Goal: Transaction & Acquisition: Purchase product/service

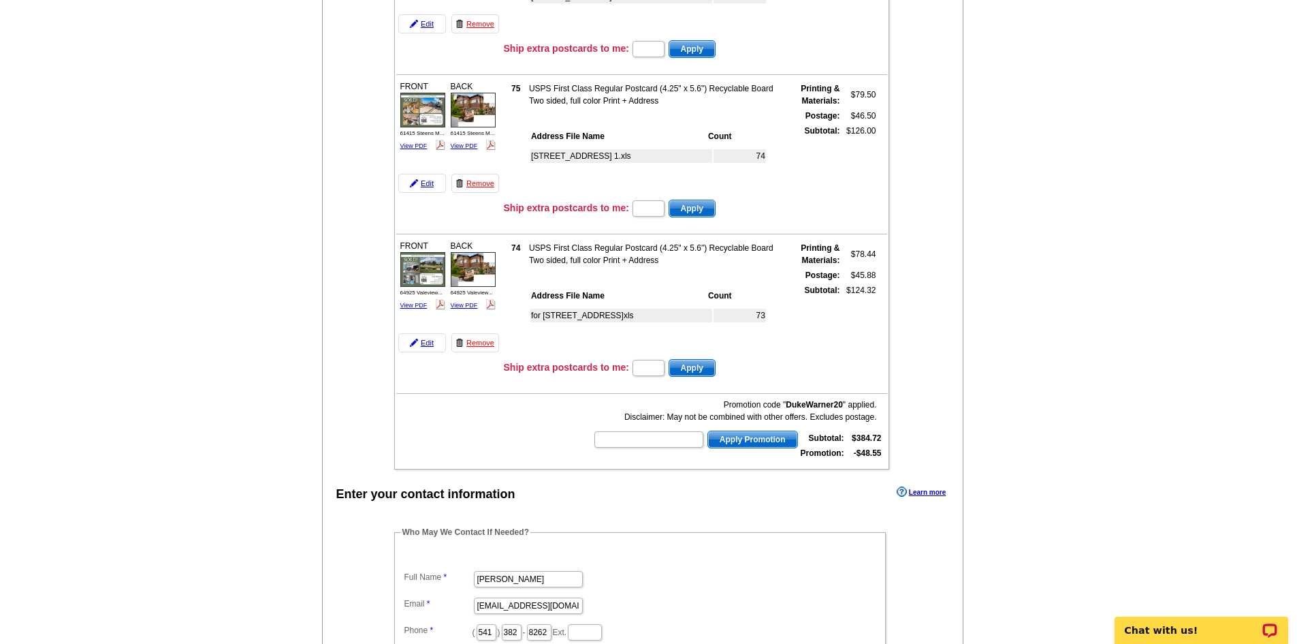
scroll to position [272, 0]
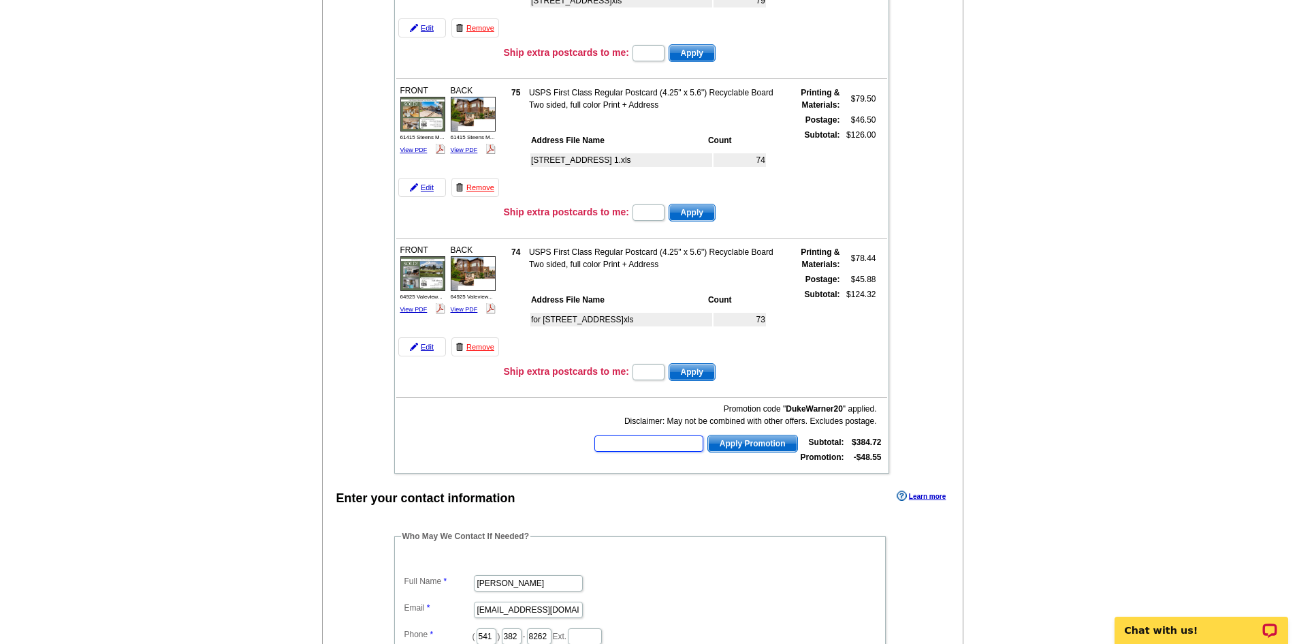
click at [624, 441] on input "text" at bounding box center [649, 443] width 109 height 16
type input "HURRY40"
click at [740, 437] on span "Apply Promotion" at bounding box center [752, 443] width 89 height 16
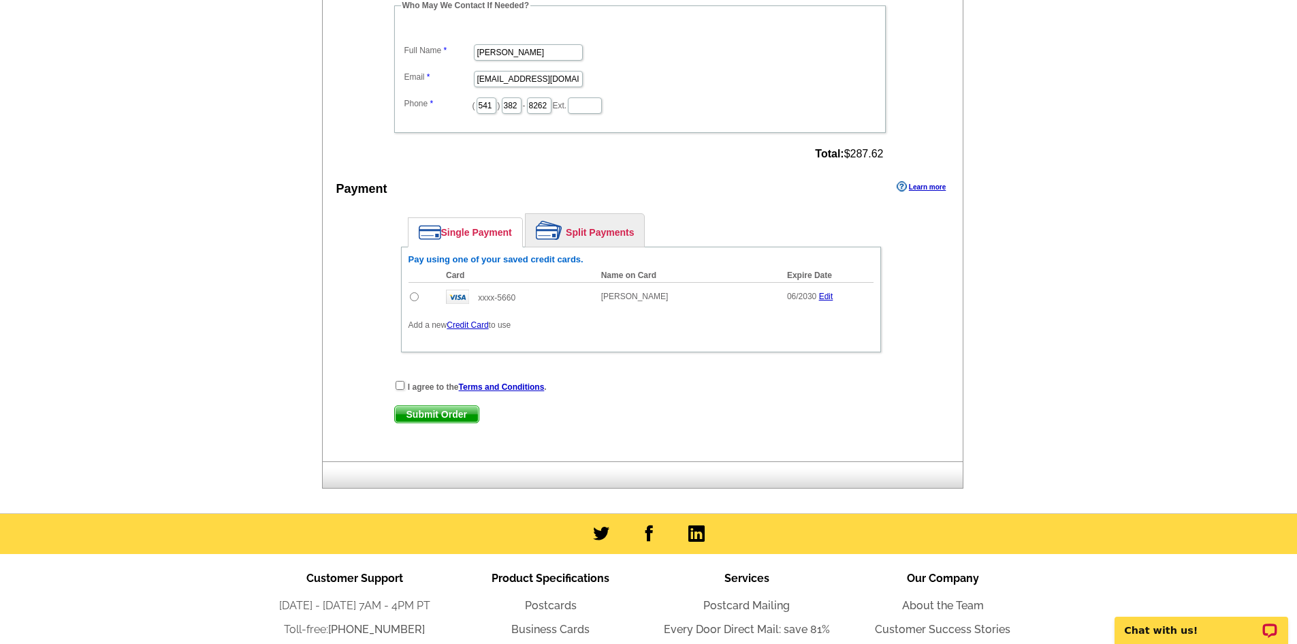
scroll to position [885, 0]
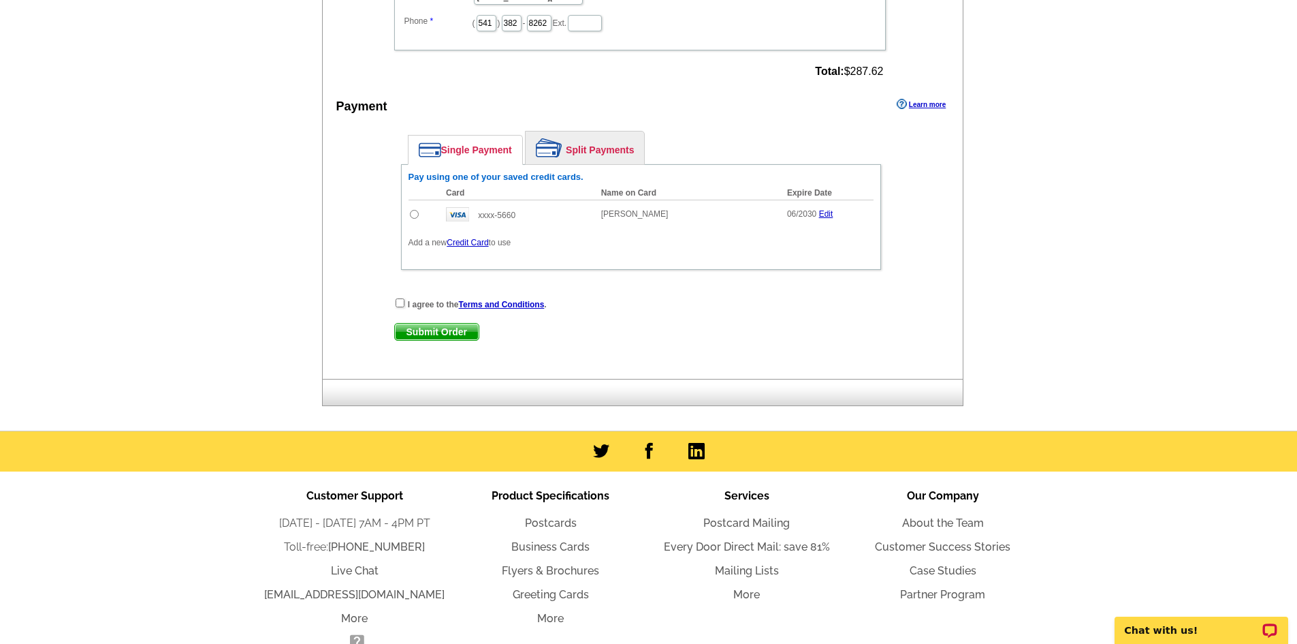
click at [415, 216] on input "radio" at bounding box center [414, 214] width 9 height 9
radio input "true"
click at [399, 305] on input "checkbox" at bounding box center [400, 302] width 9 height 9
checkbox input "true"
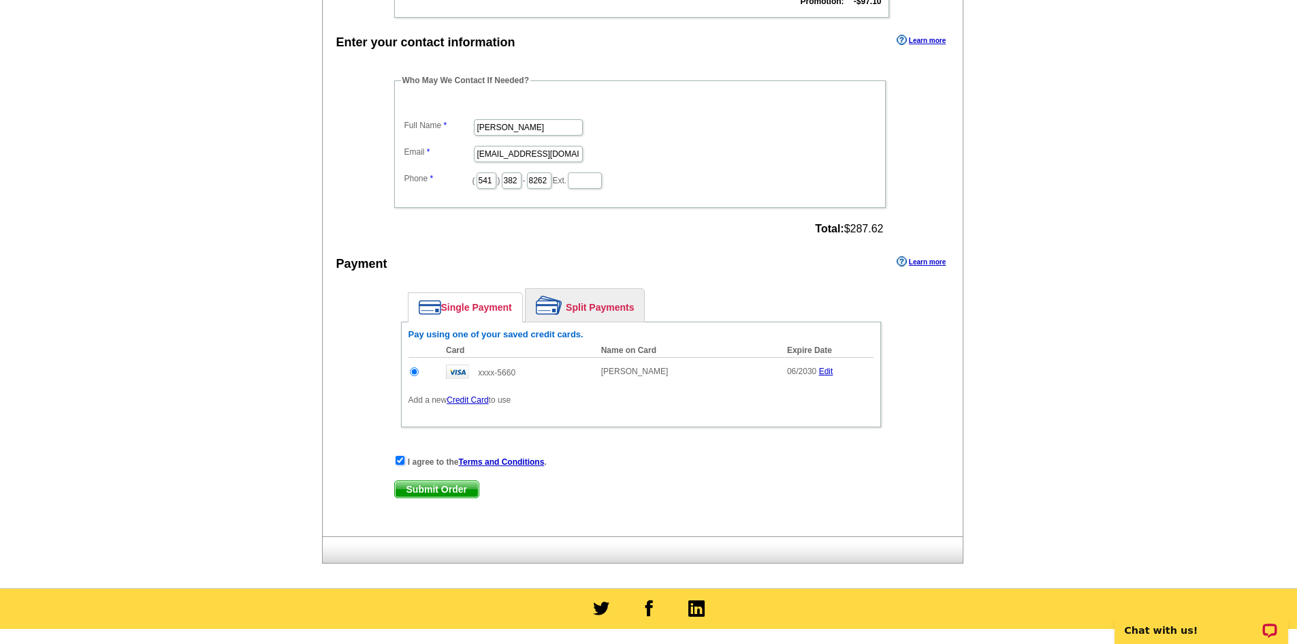
scroll to position [749, 0]
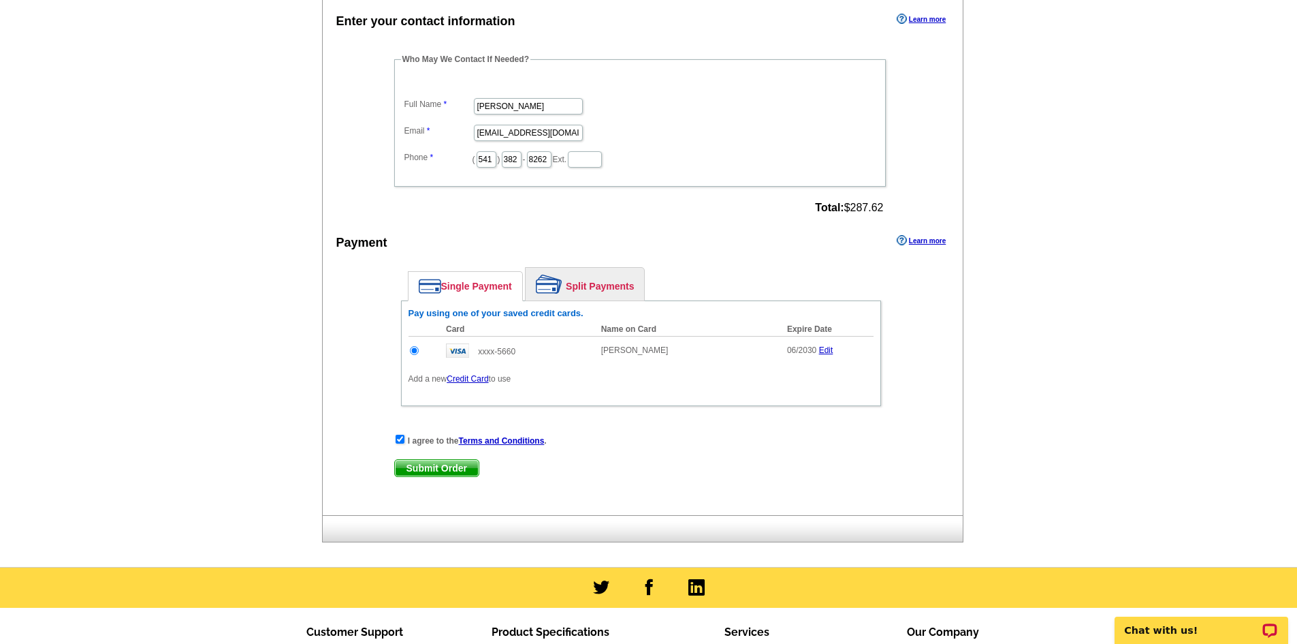
click at [460, 473] on span "Submit Order" at bounding box center [437, 468] width 84 height 16
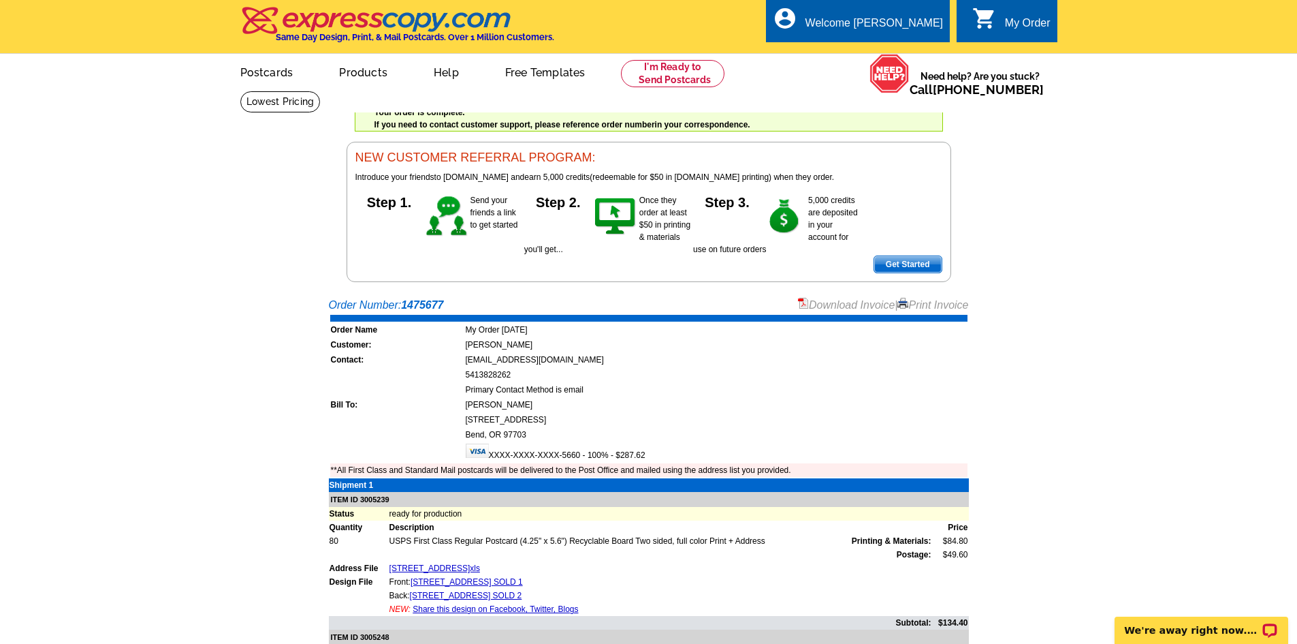
drag, startPoint x: 940, startPoint y: 303, endPoint x: 1000, endPoint y: 550, distance: 254.2
click at [941, 305] on link "Print Invoice" at bounding box center [933, 305] width 71 height 12
